Goal: Use online tool/utility: Utilize a website feature to perform a specific function

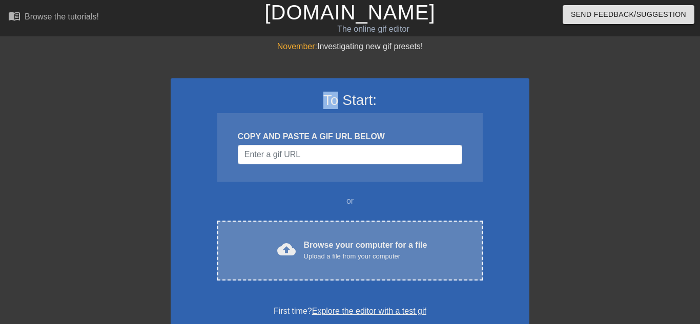
click at [249, 271] on div "cloud_upload Browse your computer for a file Upload a file from your computer C…" at bounding box center [349, 251] width 265 height 60
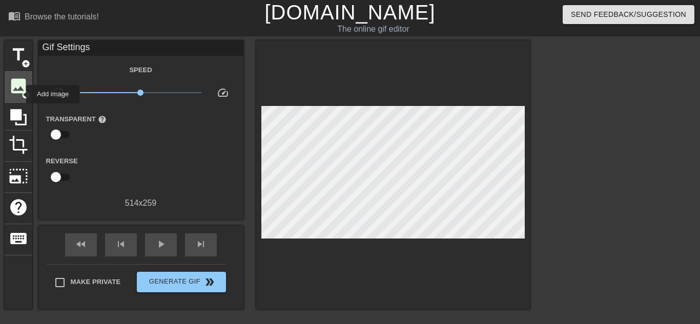
click at [19, 94] on span "image" at bounding box center [18, 85] width 19 height 19
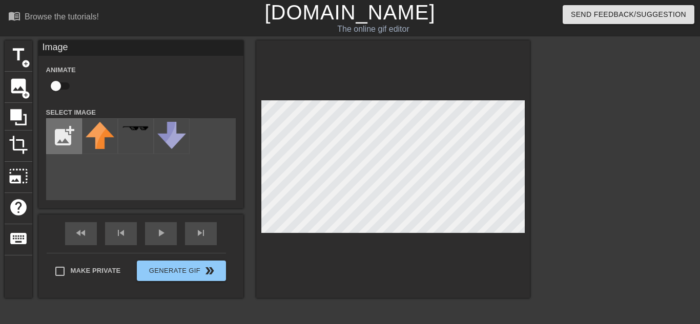
click at [64, 135] on input "file" at bounding box center [64, 136] width 35 height 35
type input "C:\fakepath\46l4r7.png"
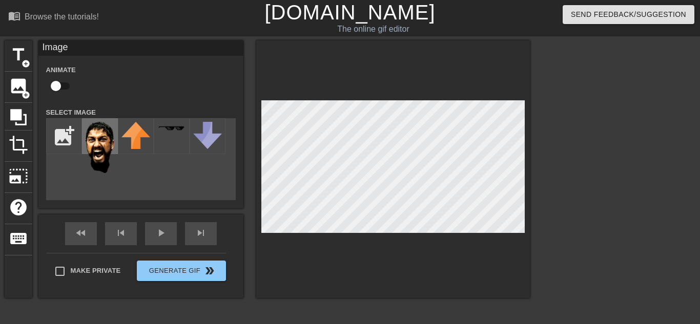
click at [94, 137] on img at bounding box center [100, 147] width 29 height 51
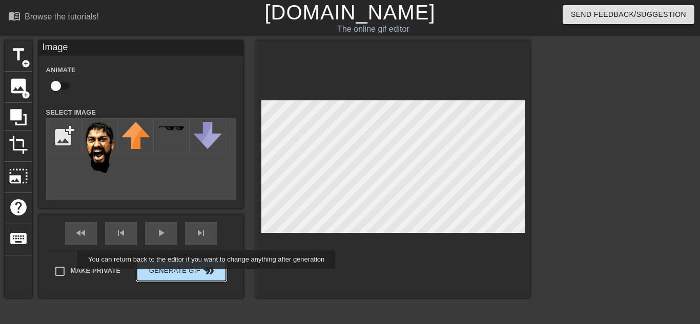
click at [204, 276] on span "double_arrow" at bounding box center [209, 271] width 12 height 12
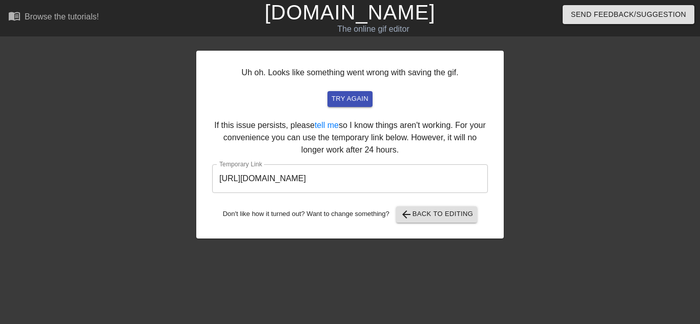
click at [310, 177] on input "[URL][DOMAIN_NAME]" at bounding box center [350, 179] width 276 height 29
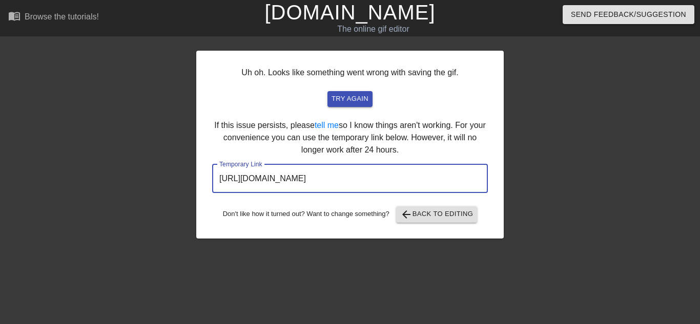
click at [310, 177] on input "[URL][DOMAIN_NAME]" at bounding box center [350, 179] width 276 height 29
